Goal: Information Seeking & Learning: Find specific fact

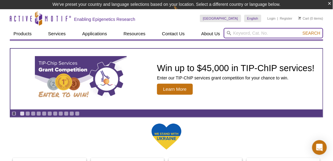
click at [233, 32] on input "search" at bounding box center [274, 33] width 100 height 10
type input "IDO1"
click at [301, 30] on button "Search" at bounding box center [311, 33] width 21 height 6
click at [236, 34] on input "search" at bounding box center [274, 33] width 100 height 10
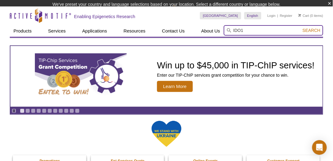
click at [301, 28] on button "Search" at bounding box center [311, 31] width 21 height 6
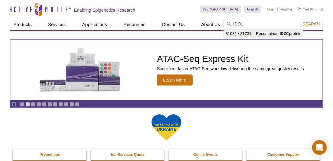
click at [266, 34] on li "81031 / 81731 – Recombinant IDO1 protein" at bounding box center [263, 33] width 79 height 9
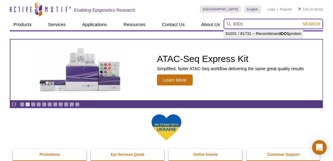
type input "81031 / 81731 – Recombinant IDO1 protein"
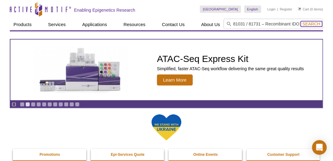
click at [312, 23] on span "Search" at bounding box center [312, 23] width 18 height 5
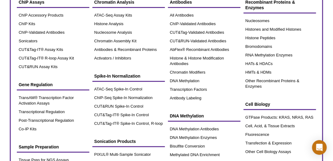
scroll to position [35, 0]
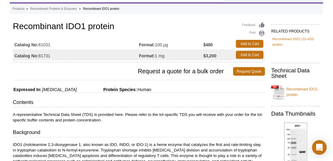
scroll to position [35, 0]
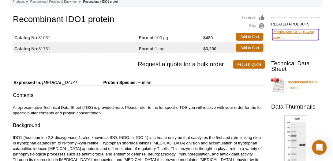
click at [286, 31] on link "Recombinant IDO2 (15-420) protein" at bounding box center [296, 34] width 47 height 11
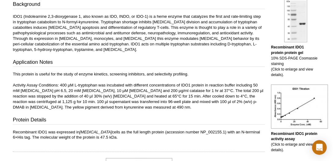
scroll to position [157, 0]
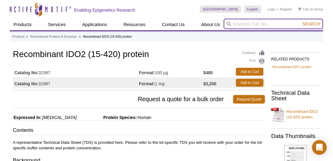
click at [235, 25] on input "search" at bounding box center [274, 24] width 100 height 10
type input "TDO"
click at [301, 21] on button "Search" at bounding box center [311, 24] width 21 height 6
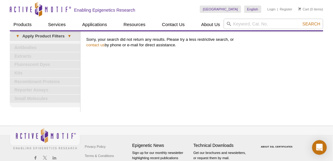
drag, startPoint x: 243, startPoint y: 85, endPoint x: 240, endPoint y: 81, distance: 5.3
click at [243, 85] on div "Print Results Sorry, your search did not return any results. Please try a less …" at bounding box center [203, 71] width 240 height 81
